Goal: Obtain resource: Obtain resource

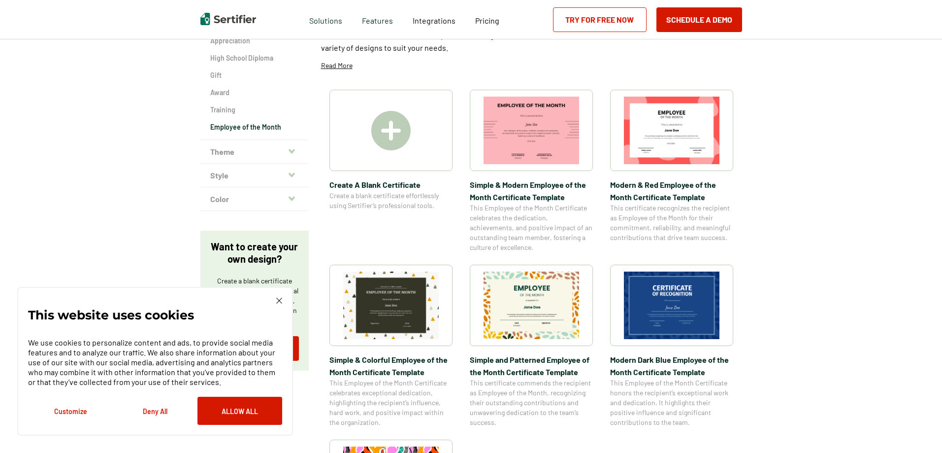
scroll to position [197, 0]
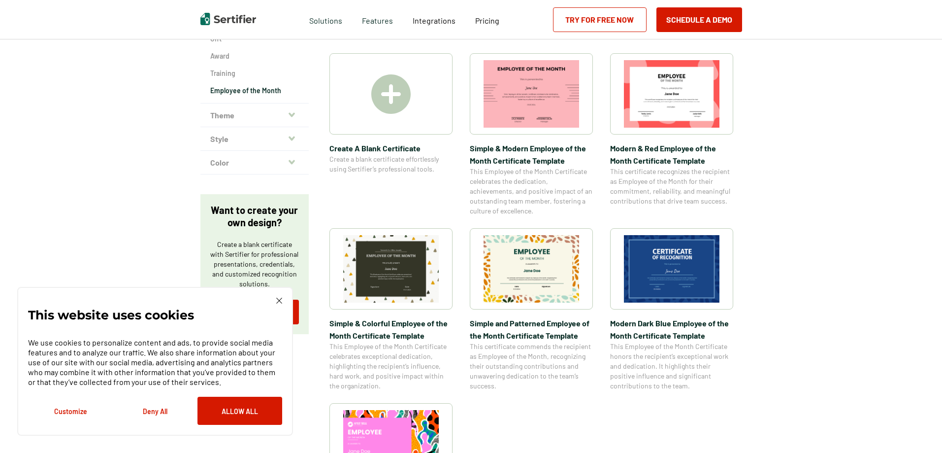
click at [549, 265] on img at bounding box center [532, 268] width 96 height 67
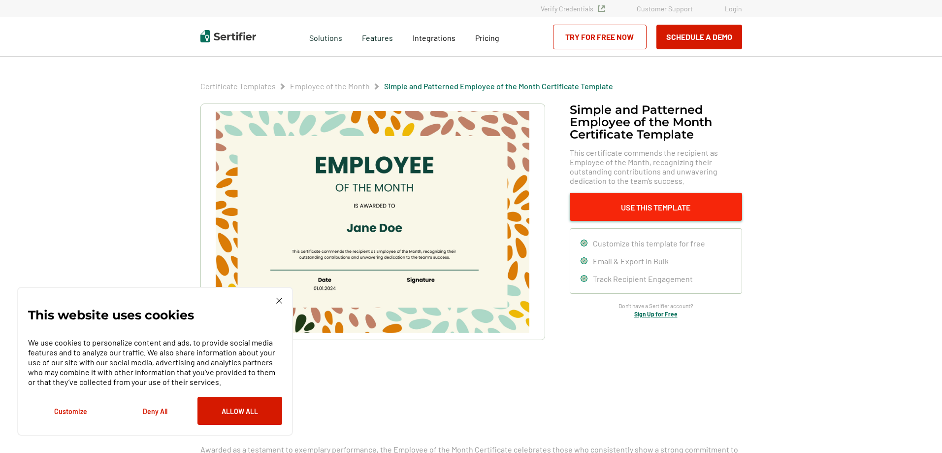
click at [655, 209] on button "Use This Template" at bounding box center [656, 207] width 172 height 28
click at [657, 204] on button "Use This Template" at bounding box center [656, 207] width 172 height 28
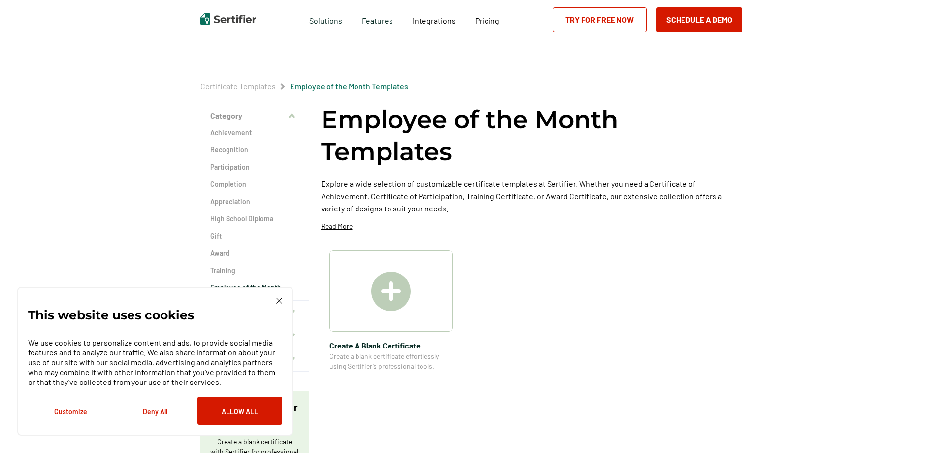
scroll to position [197, 0]
